Goal: Task Accomplishment & Management: Manage account settings

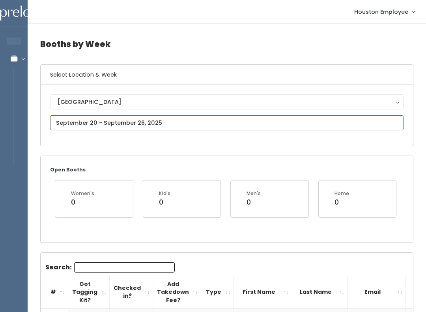
click at [206, 120] on input "text" at bounding box center [227, 122] width 354 height 15
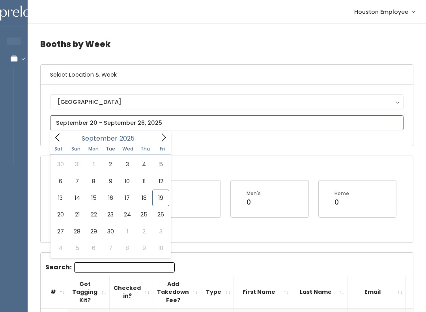
type input "September 13 to September 19"
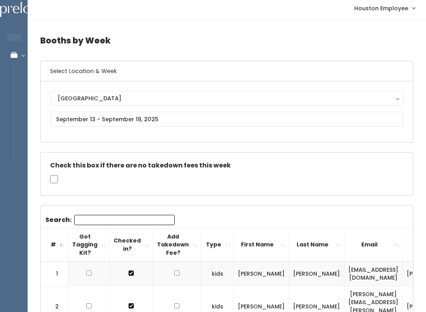
scroll to position [4, 0]
click at [182, 117] on input "text" at bounding box center [227, 119] width 354 height 15
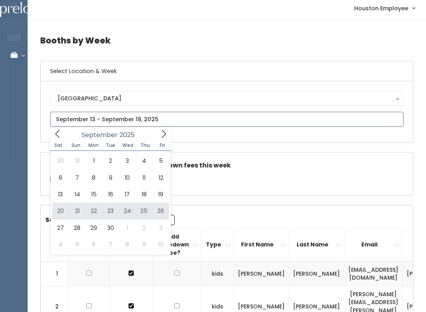
type input "[DATE] to [DATE]"
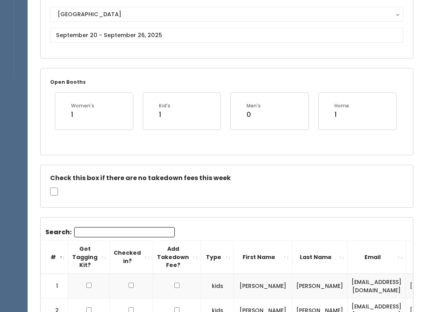
scroll to position [88, 0]
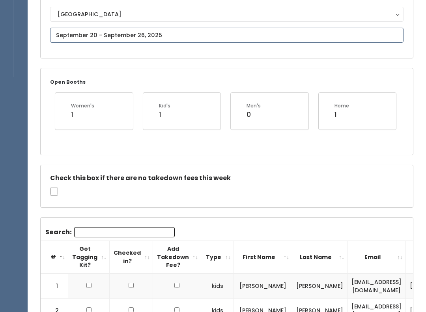
click at [213, 41] on input "text" at bounding box center [227, 35] width 354 height 15
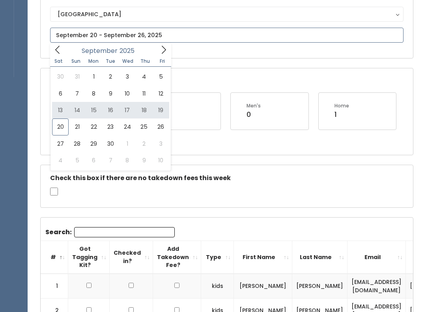
type input "September 13 to September 19"
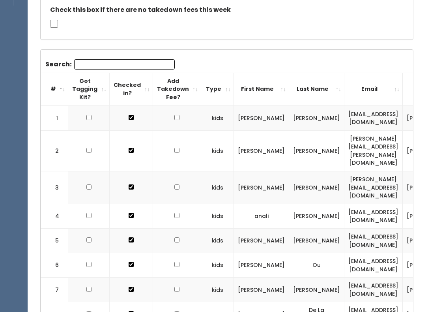
scroll to position [157, 0]
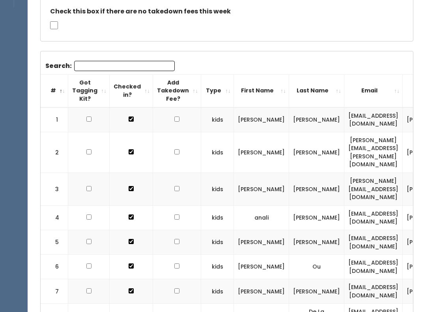
click at [127, 65] on input "Search:" at bounding box center [124, 66] width 101 height 10
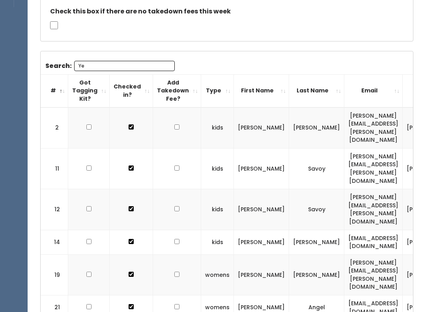
scroll to position [35, 0]
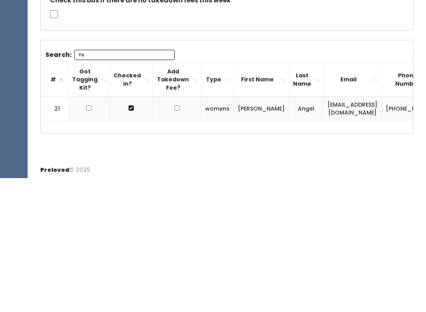
type input "Y"
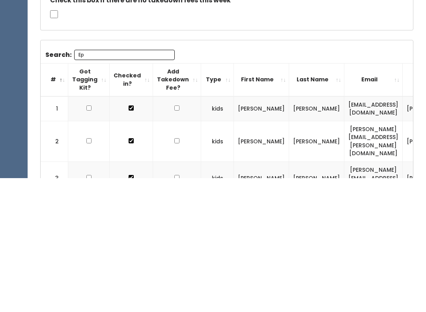
scroll to position [27, 0]
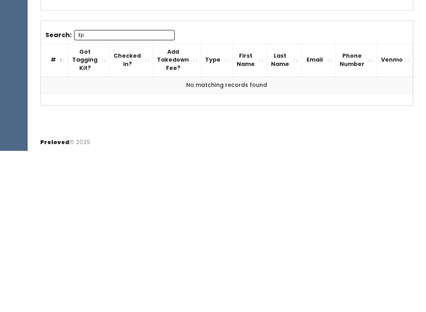
type input "E"
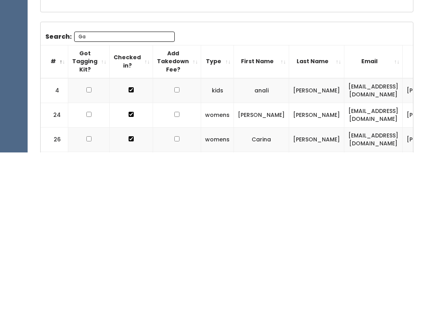
type input "G"
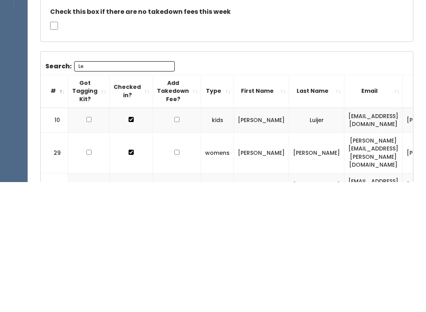
type input "L"
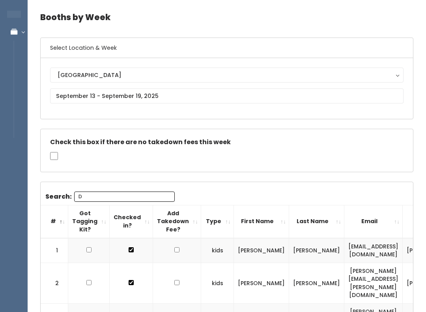
scroll to position [0, 0]
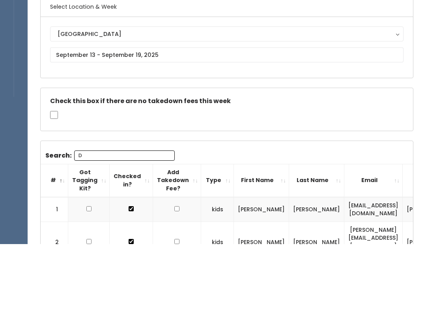
type input "D"
click at [267, 115] on input "text" at bounding box center [227, 122] width 354 height 15
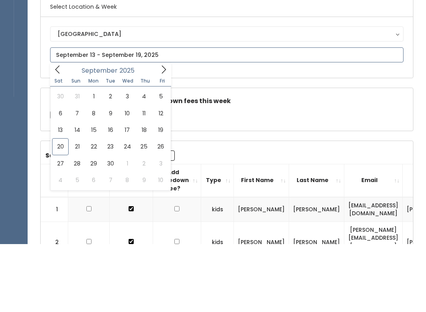
scroll to position [68, 0]
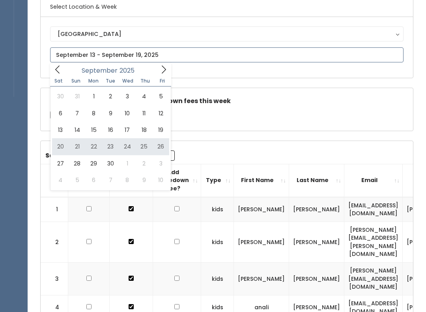
type input "[DATE] to [DATE]"
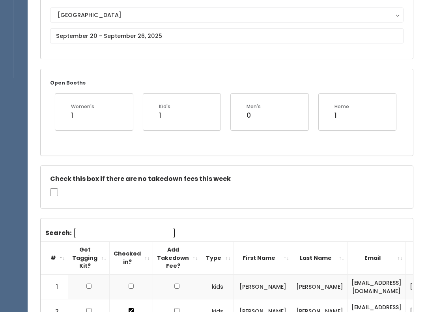
scroll to position [64, 0]
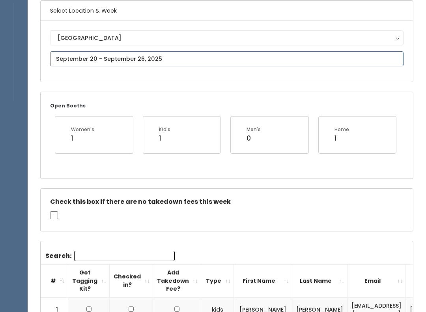
click at [270, 64] on input "text" at bounding box center [227, 58] width 354 height 15
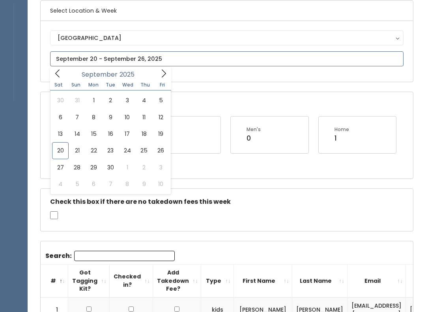
type input "[DATE] to [DATE]"
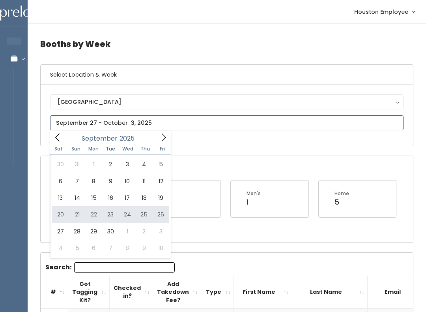
type input "September 20 to September 26"
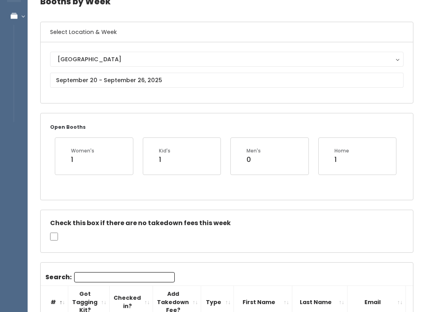
click at [125, 272] on input "Search:" at bounding box center [124, 277] width 101 height 10
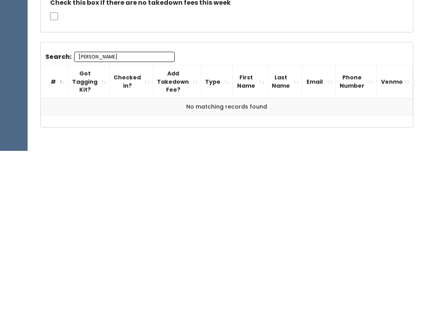
scroll to position [123, 0]
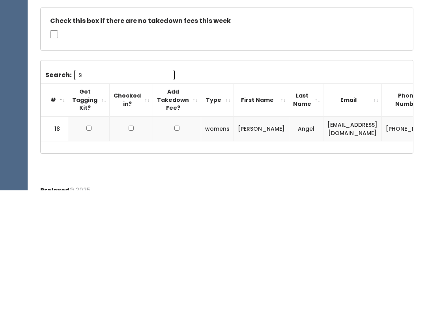
type input "S"
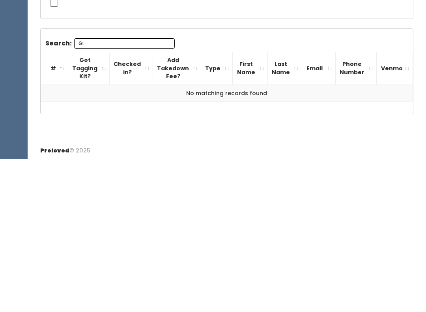
type input "G"
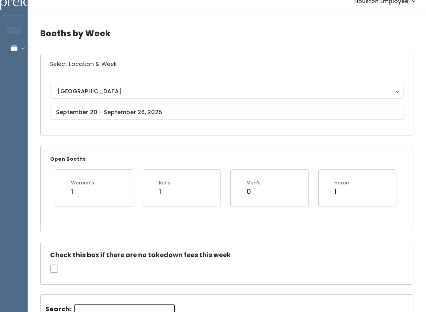
scroll to position [0, 0]
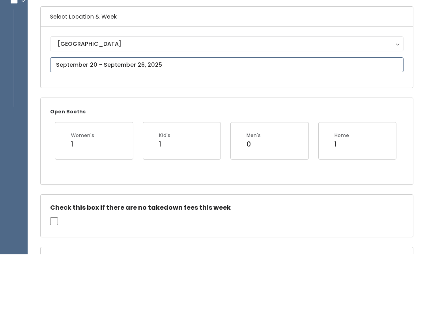
click at [402, 115] on input "text" at bounding box center [227, 122] width 354 height 15
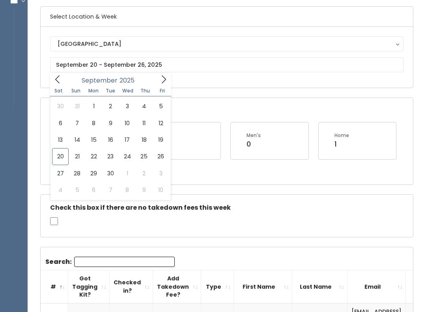
click at [413, 76] on div "Houston Layton Provo Sandy Spanish Fork Houston" at bounding box center [227, 57] width 372 height 61
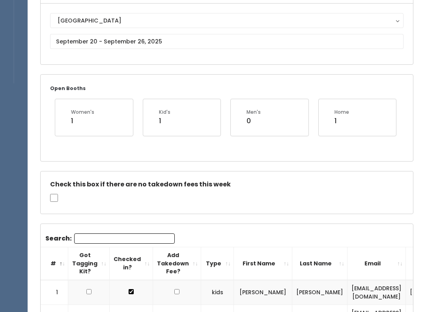
scroll to position [82, 0]
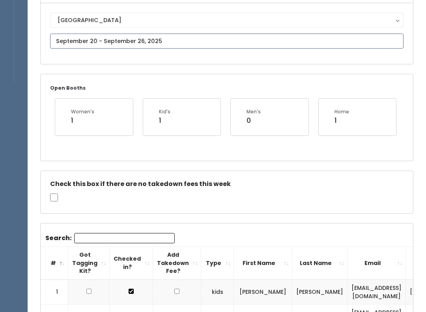
click at [224, 43] on input "text" at bounding box center [227, 41] width 354 height 15
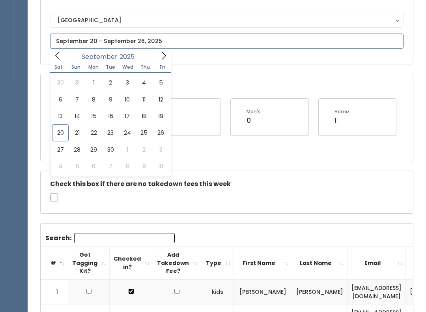
type input "September 27 to October 3"
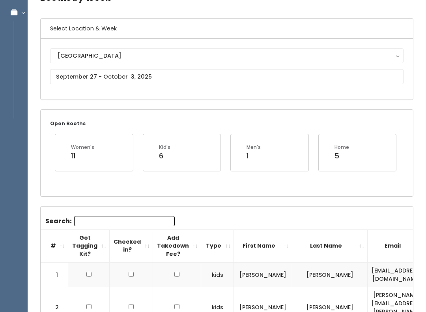
scroll to position [41, 0]
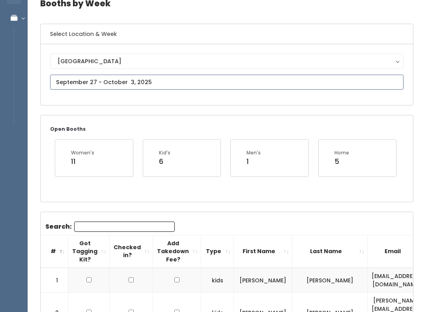
click at [212, 82] on input "text" at bounding box center [227, 82] width 354 height 15
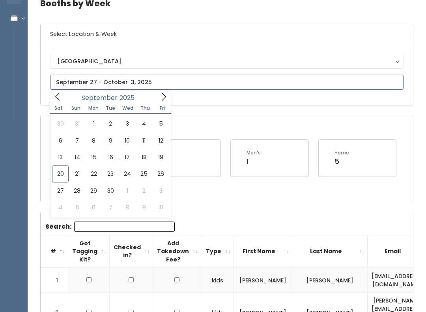
click at [164, 97] on icon at bounding box center [163, 96] width 9 height 9
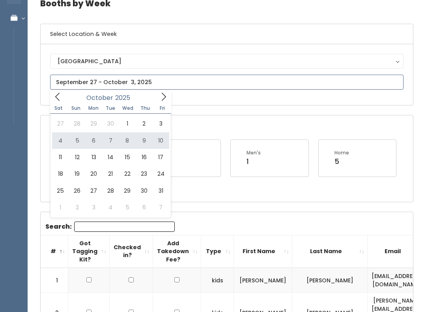
type input "October 4 to October 10"
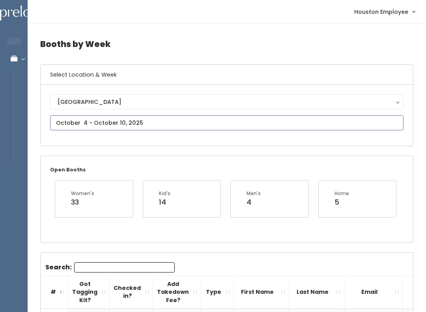
click at [234, 121] on input "text" at bounding box center [227, 122] width 354 height 15
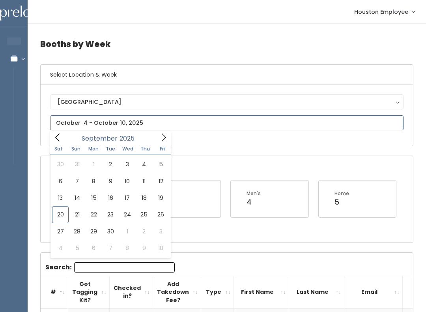
type input "September 20 to September 26"
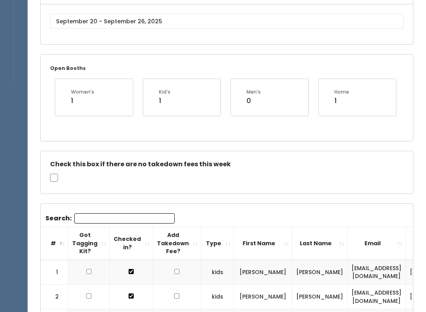
click at [142, 217] on input "Search:" at bounding box center [124, 218] width 101 height 10
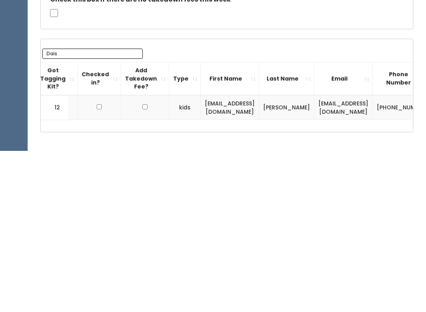
scroll to position [138, 0]
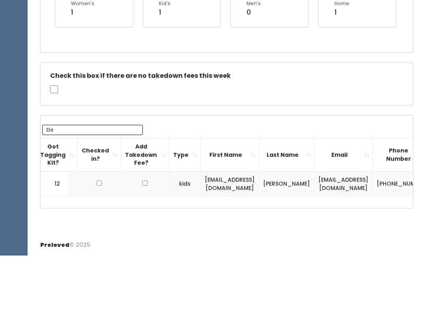
type input "D"
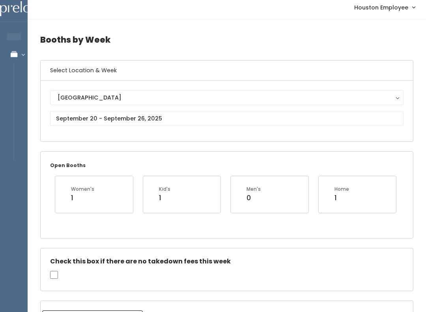
scroll to position [0, 0]
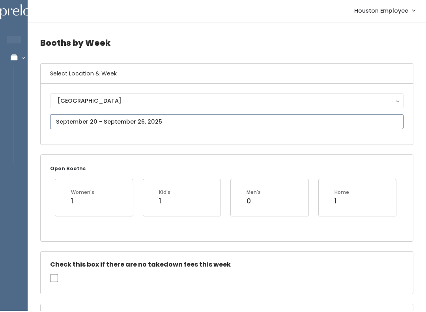
click at [177, 126] on input "text" at bounding box center [227, 122] width 354 height 15
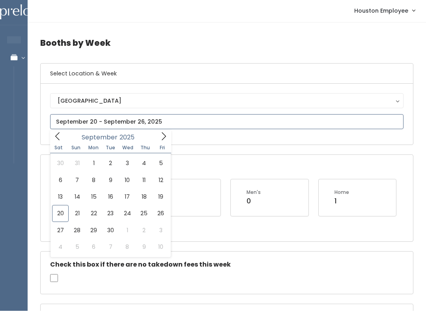
scroll to position [1, 0]
type input "September 13 to September 19"
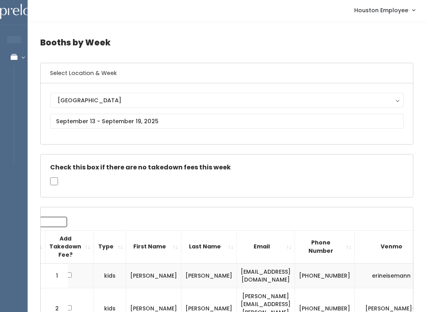
scroll to position [2, 0]
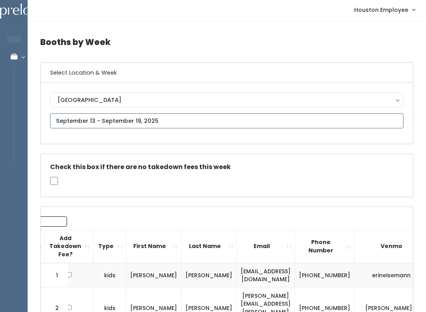
click at [209, 121] on input "text" at bounding box center [227, 120] width 354 height 15
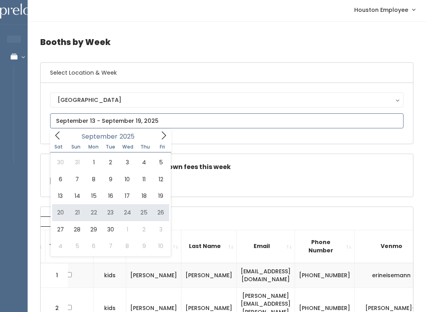
type input "September 20 to September 26"
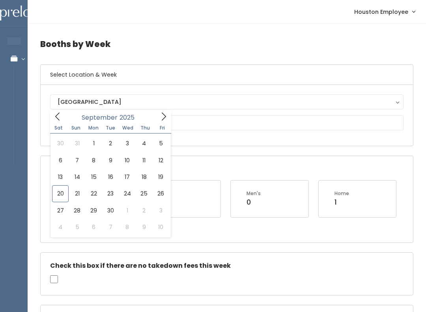
click at [269, 159] on div "Open Booths Women's 1 Kid's 1 Men's 0 Home 1" at bounding box center [227, 199] width 372 height 86
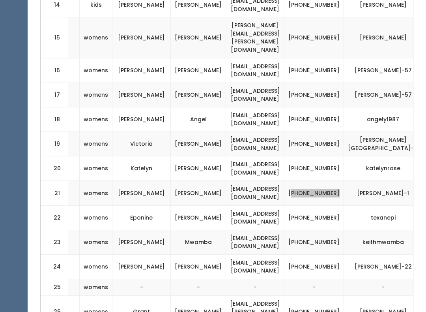
scroll to position [704, 0]
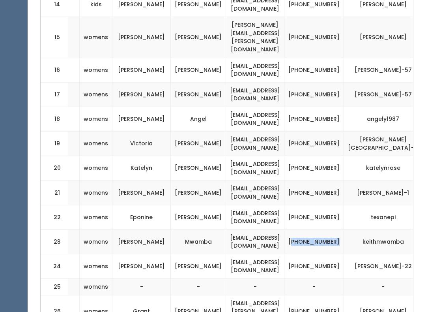
copy td "713) 498-6161"
click at [390, 180] on td "[PERSON_NAME]-1" at bounding box center [386, 192] width 84 height 24
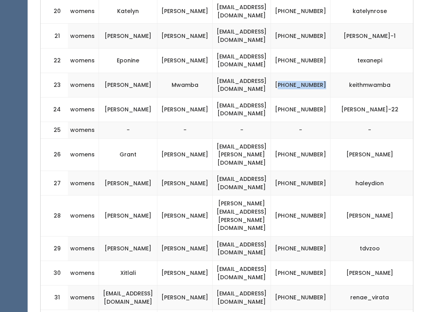
scroll to position [860, 0]
click at [329, 261] on td "[PHONE_NUMBER]" at bounding box center [301, 273] width 60 height 24
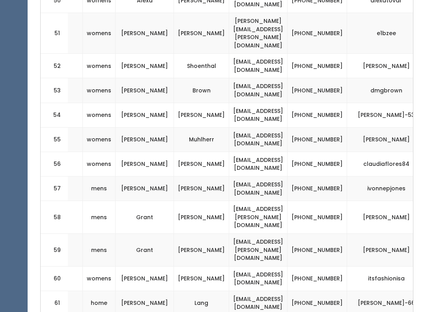
scroll to position [1650, 0]
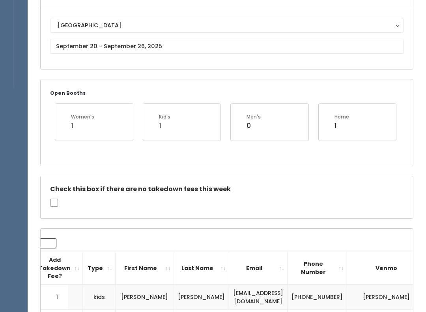
scroll to position [77, 0]
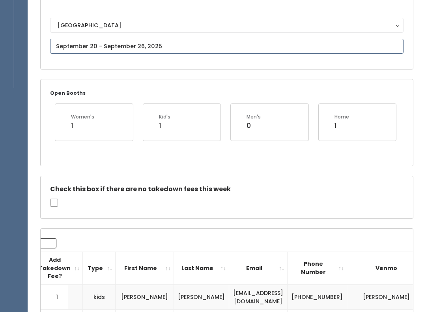
click at [235, 45] on input "text" at bounding box center [227, 46] width 354 height 15
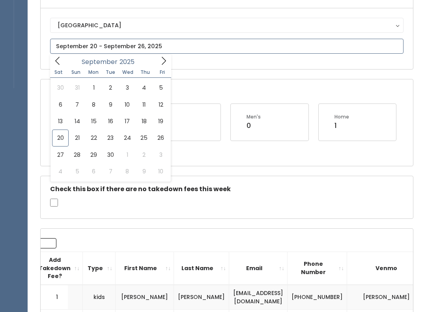
click at [165, 61] on icon at bounding box center [163, 60] width 9 height 9
type input "October 4 to October 10"
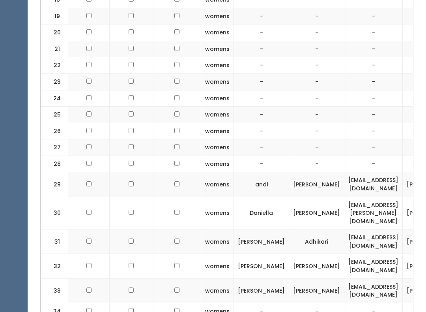
click at [90, 239] on input "checkbox" at bounding box center [88, 241] width 5 height 5
checkbox input "true"
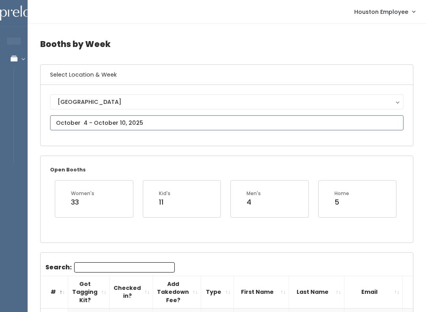
click at [187, 123] on input "text" at bounding box center [227, 122] width 354 height 15
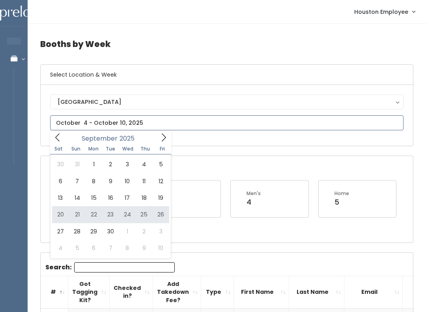
type input "September 20 to September 26"
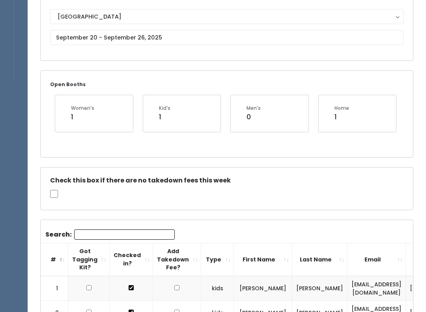
scroll to position [87, 0]
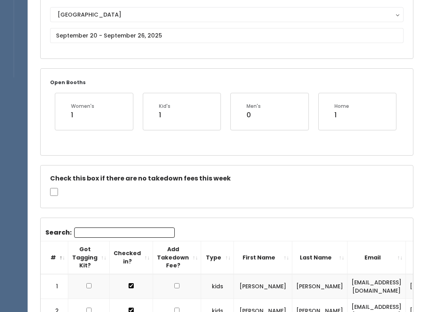
click at [130, 229] on input "Search:" at bounding box center [124, 232] width 101 height 10
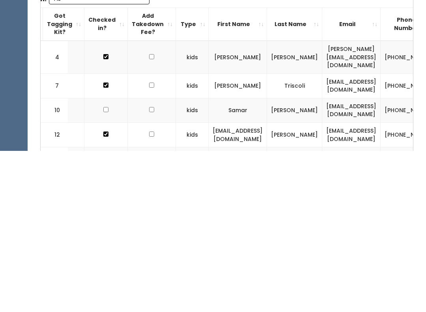
scroll to position [0, 24]
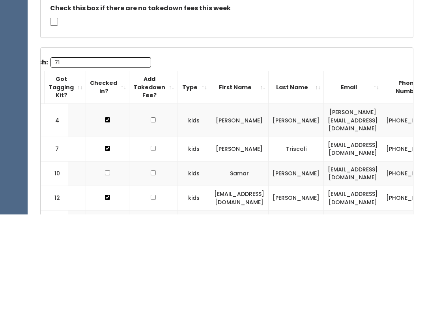
type input "7"
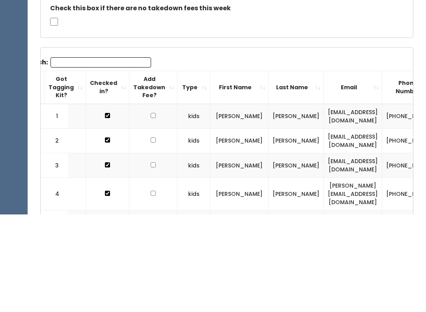
click at [393, 93] on div "Check this box if there are no takedown fees this week" at bounding box center [227, 114] width 372 height 43
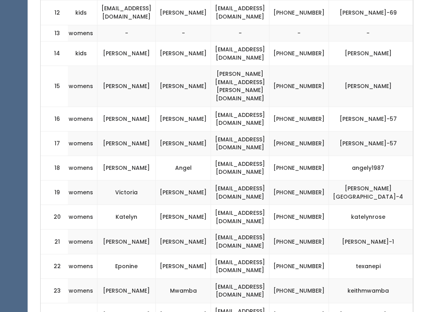
scroll to position [0, 153]
click at [269, 303] on td "mommyatlaw@gmail.com" at bounding box center [240, 315] width 58 height 24
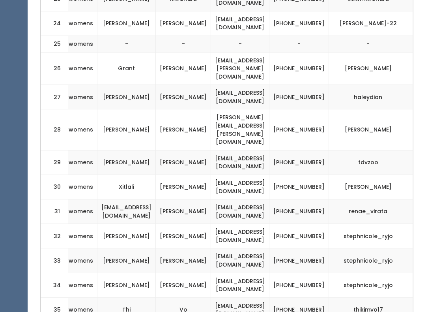
click at [314, 200] on td "(281) 773-2526" at bounding box center [299, 212] width 60 height 24
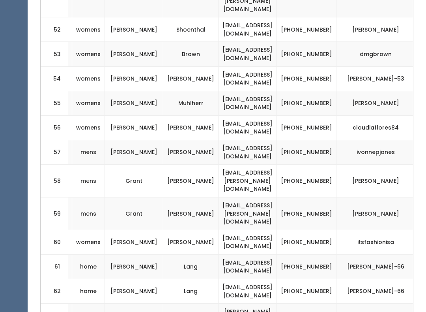
scroll to position [0, 130]
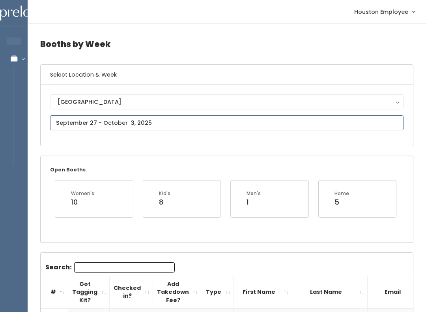
click at [198, 126] on input "text" at bounding box center [227, 122] width 354 height 15
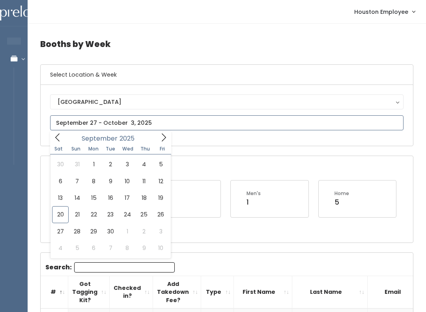
click at [166, 136] on icon at bounding box center [163, 137] width 9 height 9
type input "[DATE] to [DATE]"
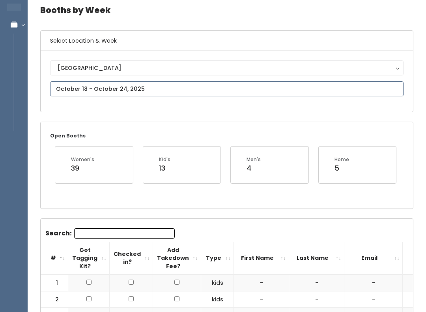
click at [298, 91] on input "text" at bounding box center [227, 89] width 354 height 15
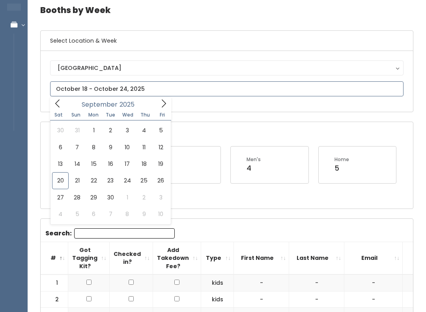
scroll to position [34, 0]
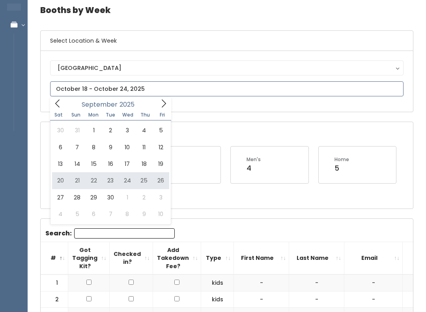
type input "September 20 to September 26"
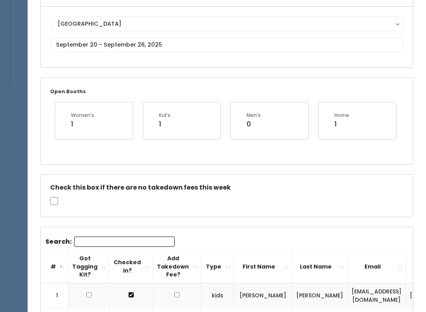
scroll to position [78, 0]
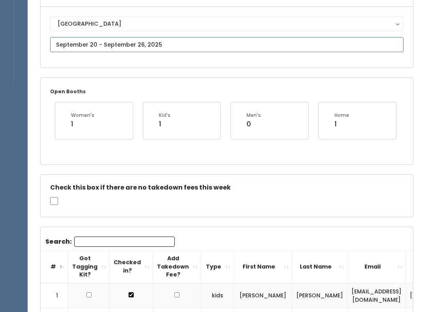
click at [256, 43] on input "text" at bounding box center [227, 44] width 354 height 15
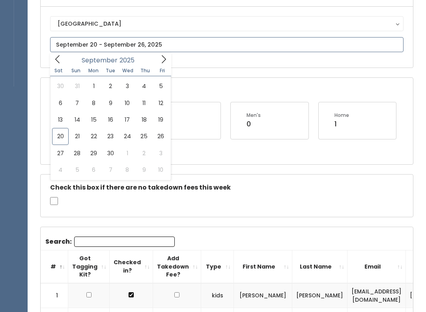
type input "September 6 to September 12"
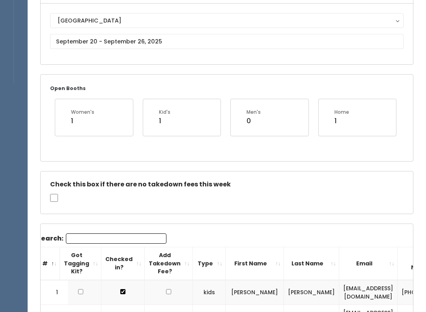
scroll to position [82, 0]
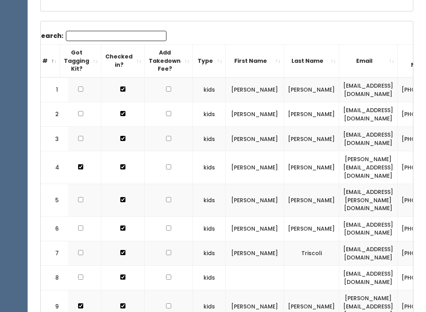
click at [127, 33] on input "Search:" at bounding box center [116, 36] width 101 height 10
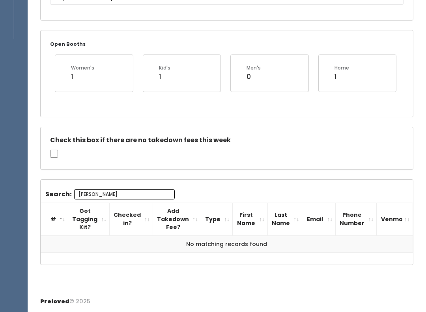
scroll to position [0, 0]
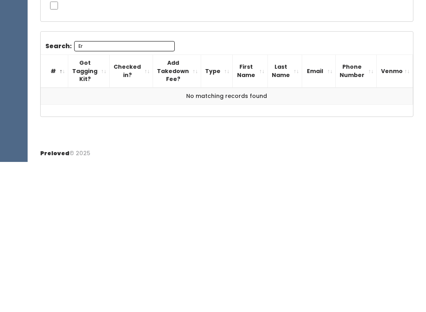
type input "E"
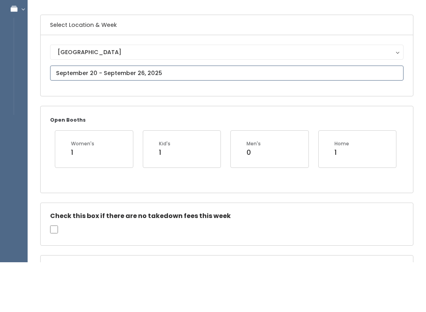
click at [262, 115] on input "text" at bounding box center [227, 122] width 354 height 15
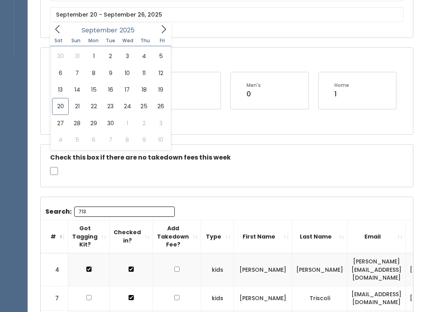
click at [142, 215] on input "713" at bounding box center [124, 212] width 101 height 10
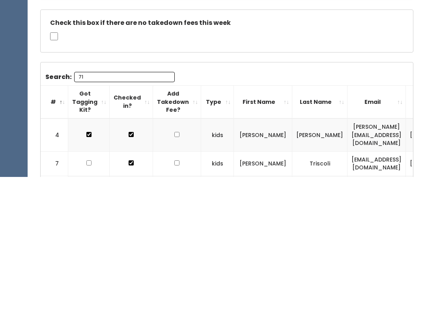
type input "7"
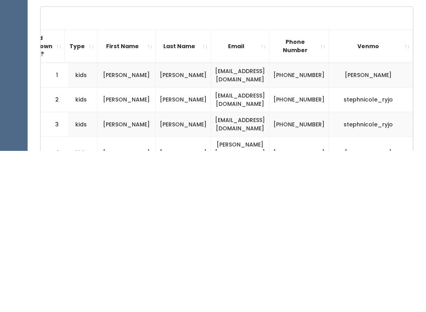
scroll to position [0, 153]
type input "7"
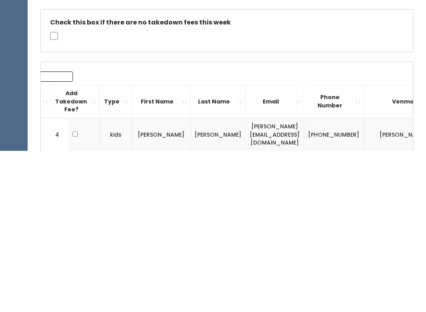
scroll to position [0, 0]
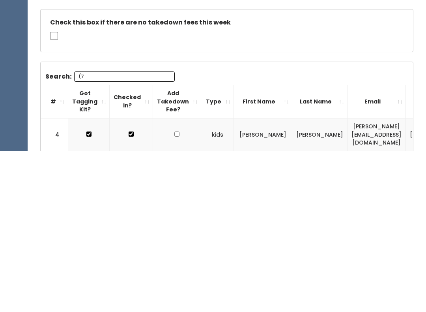
type input "("
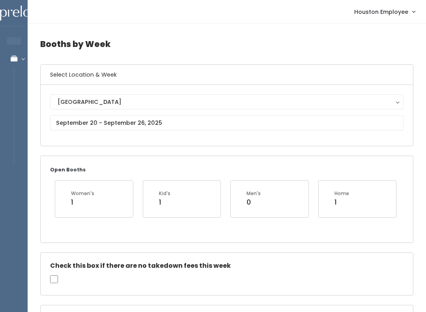
click at [399, 46] on h4 "Booths by Week" at bounding box center [226, 44] width 373 height 22
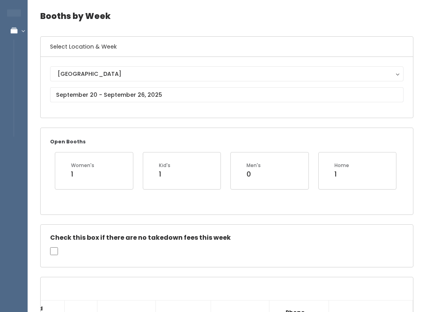
scroll to position [28, 0]
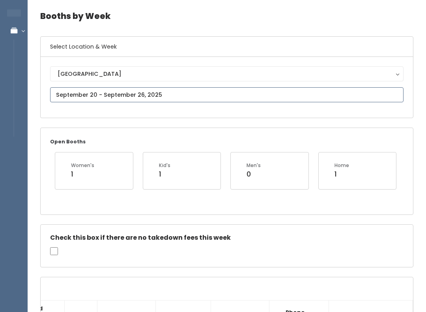
click at [209, 93] on input "text" at bounding box center [227, 94] width 354 height 15
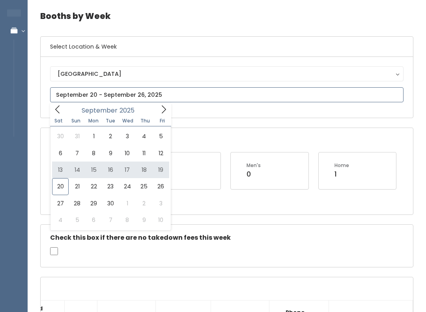
type input "September 13 to September 19"
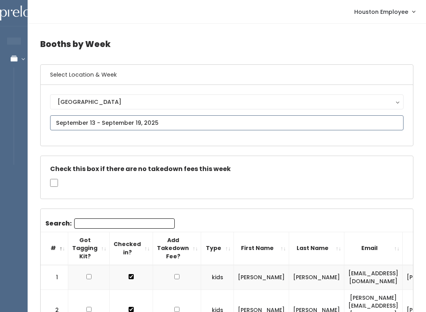
click at [283, 123] on input "text" at bounding box center [227, 122] width 354 height 15
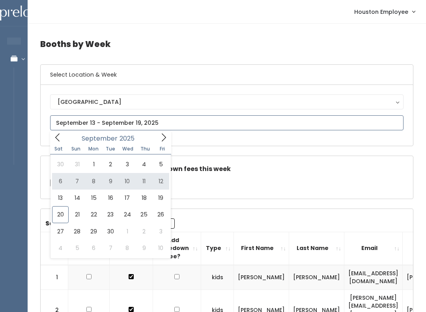
type input "September 6 to September 12"
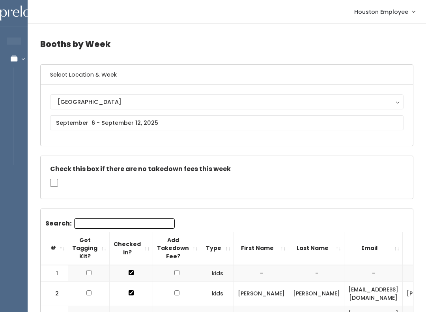
click at [112, 222] on input "Search:" at bounding box center [124, 223] width 101 height 10
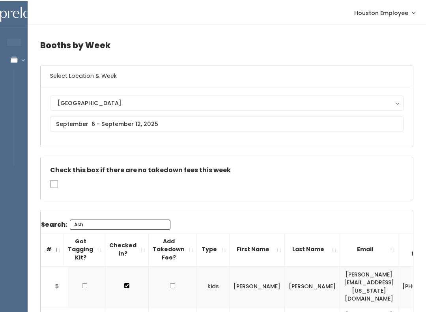
scroll to position [0, 4]
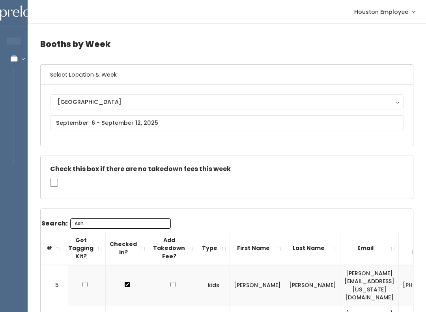
type input "Ash"
click at [253, 46] on h4 "Booths by Week" at bounding box center [226, 44] width 373 height 22
click at [406, 71] on h6 "Select Location & Week" at bounding box center [227, 75] width 372 height 20
click at [184, 123] on input "text" at bounding box center [227, 122] width 354 height 15
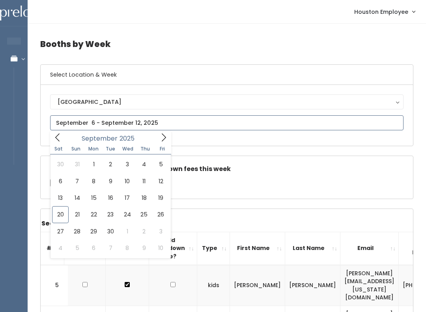
type input "September 20 to September 26"
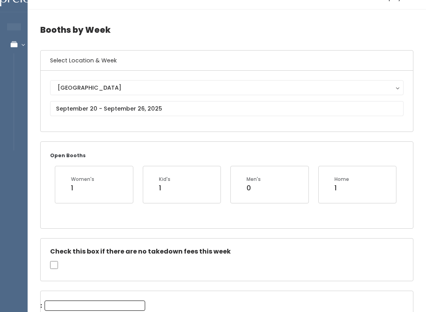
scroll to position [15, 0]
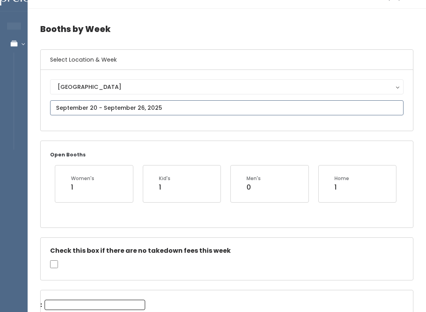
click at [224, 108] on input "text" at bounding box center [227, 107] width 354 height 15
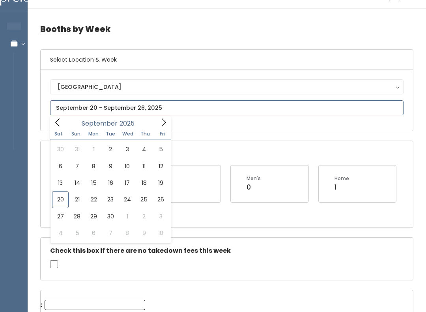
click at [163, 120] on icon at bounding box center [164, 122] width 4 height 8
type input "[DATE] to [DATE]"
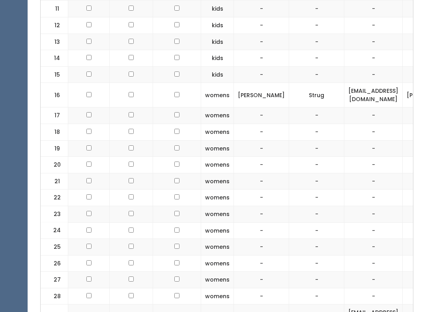
scroll to position [517, 0]
